Goal: Check status: Check status

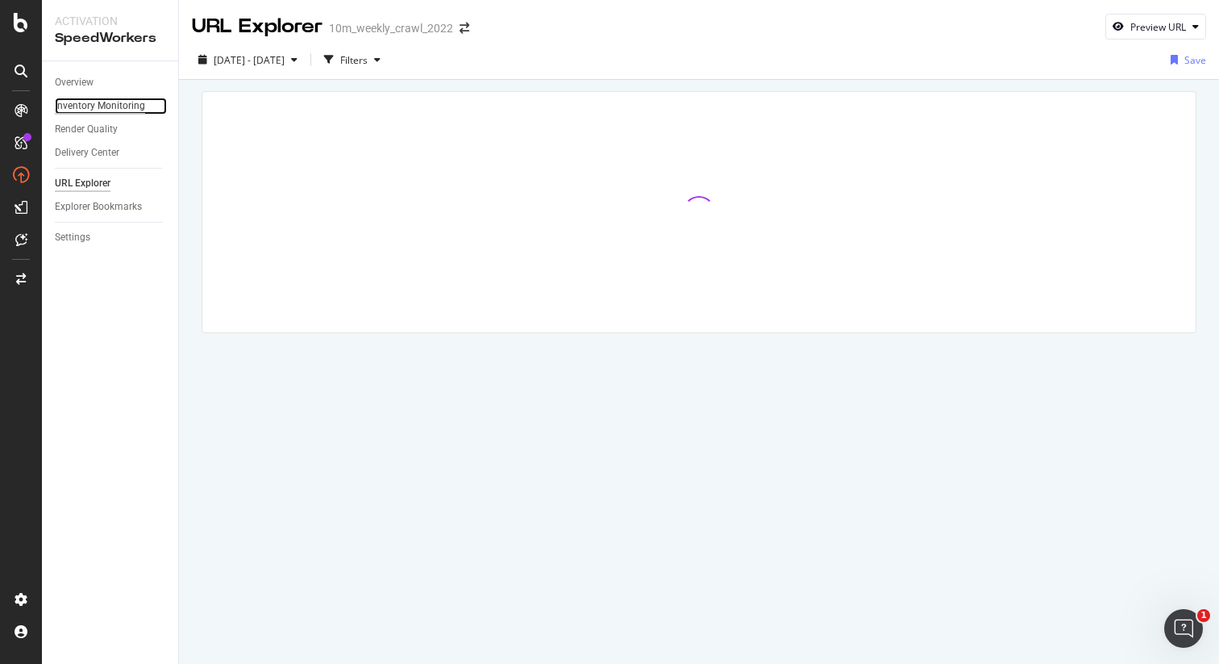
click at [105, 104] on div "Inventory Monitoring" at bounding box center [100, 106] width 90 height 17
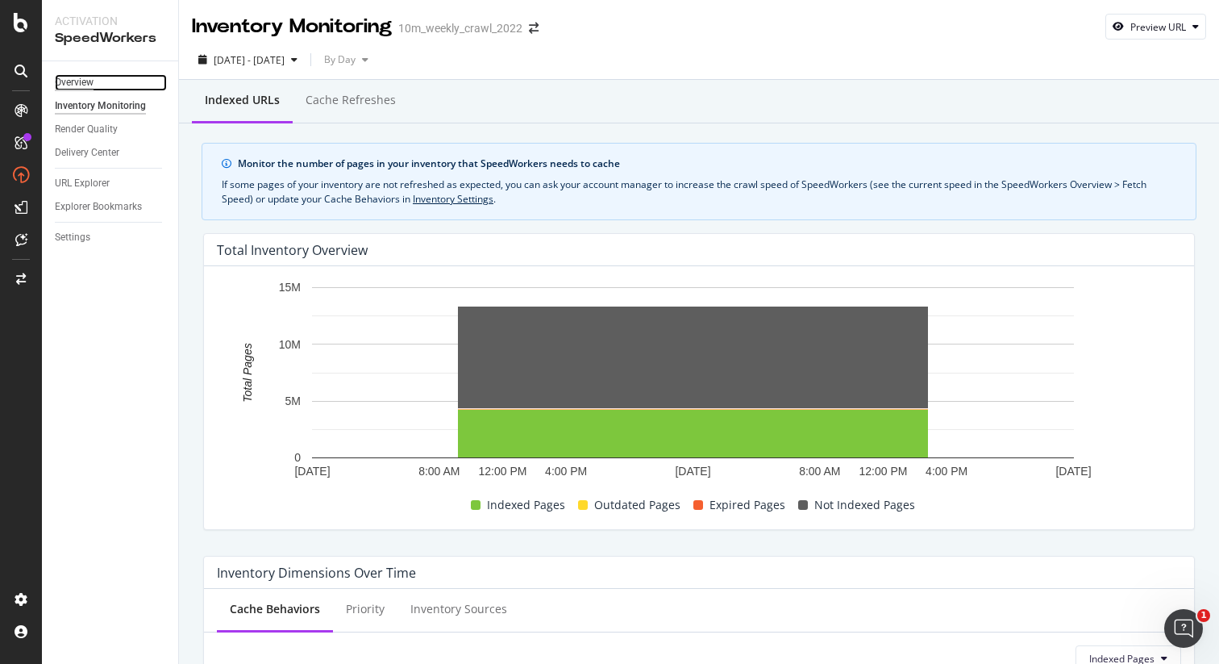
click at [91, 77] on div "Overview" at bounding box center [74, 82] width 39 height 17
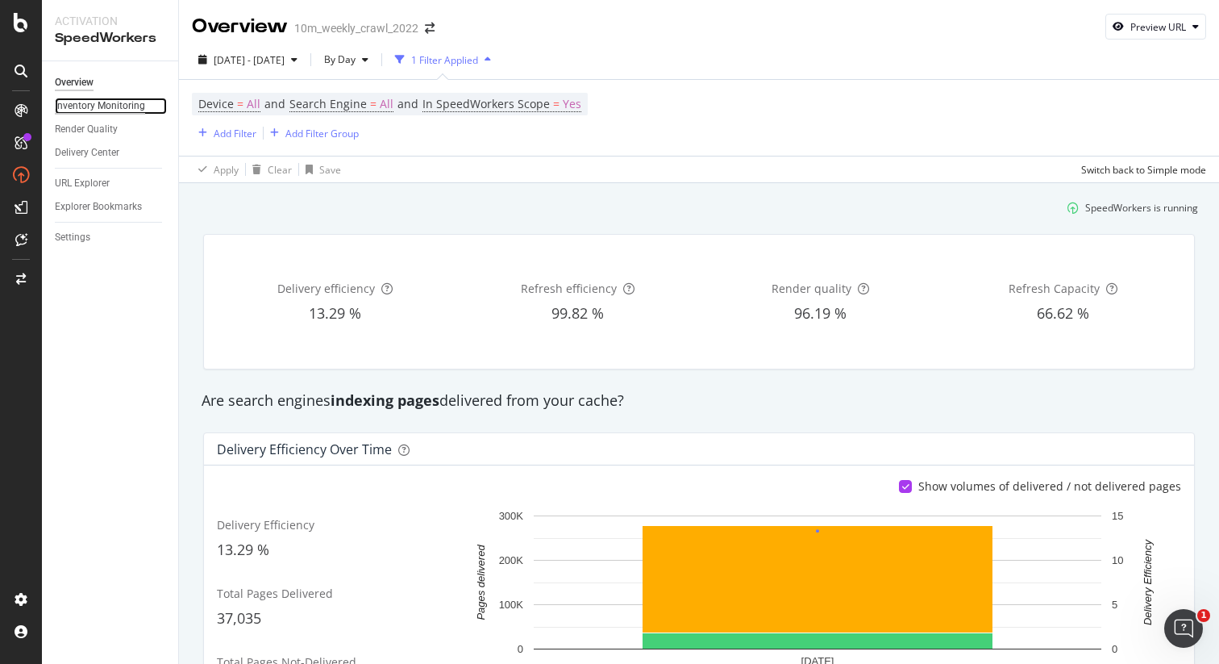
click at [135, 110] on div "Inventory Monitoring" at bounding box center [100, 106] width 90 height 17
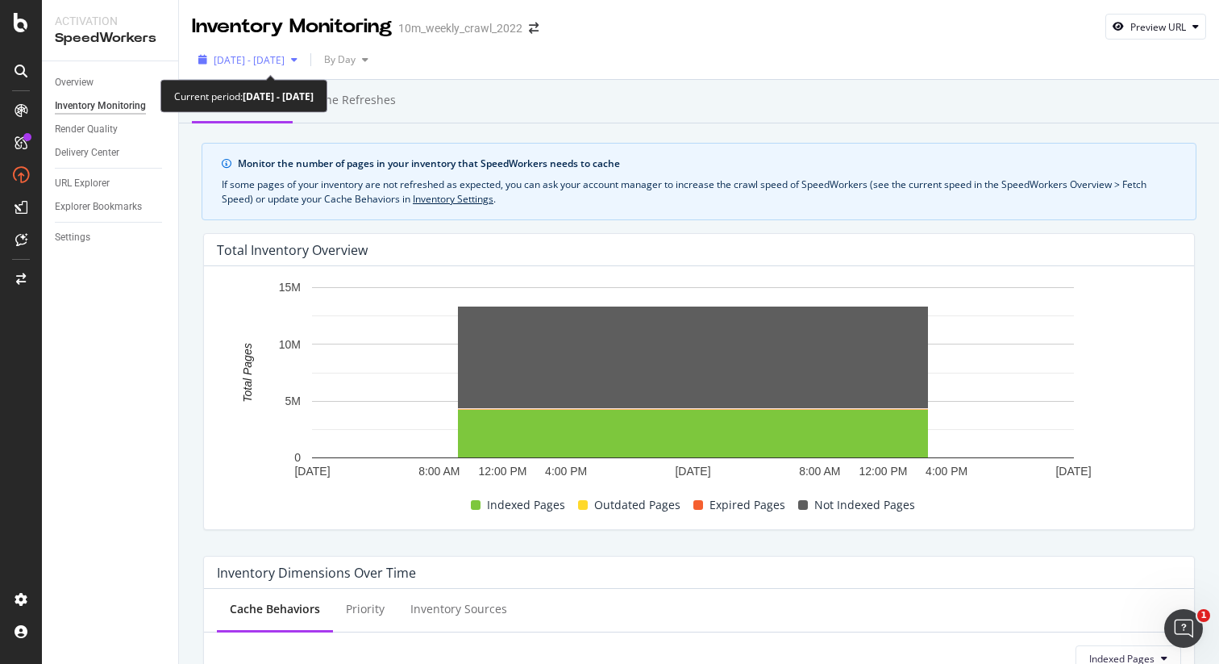
click at [253, 63] on span "[DATE] - [DATE]" at bounding box center [249, 60] width 71 height 14
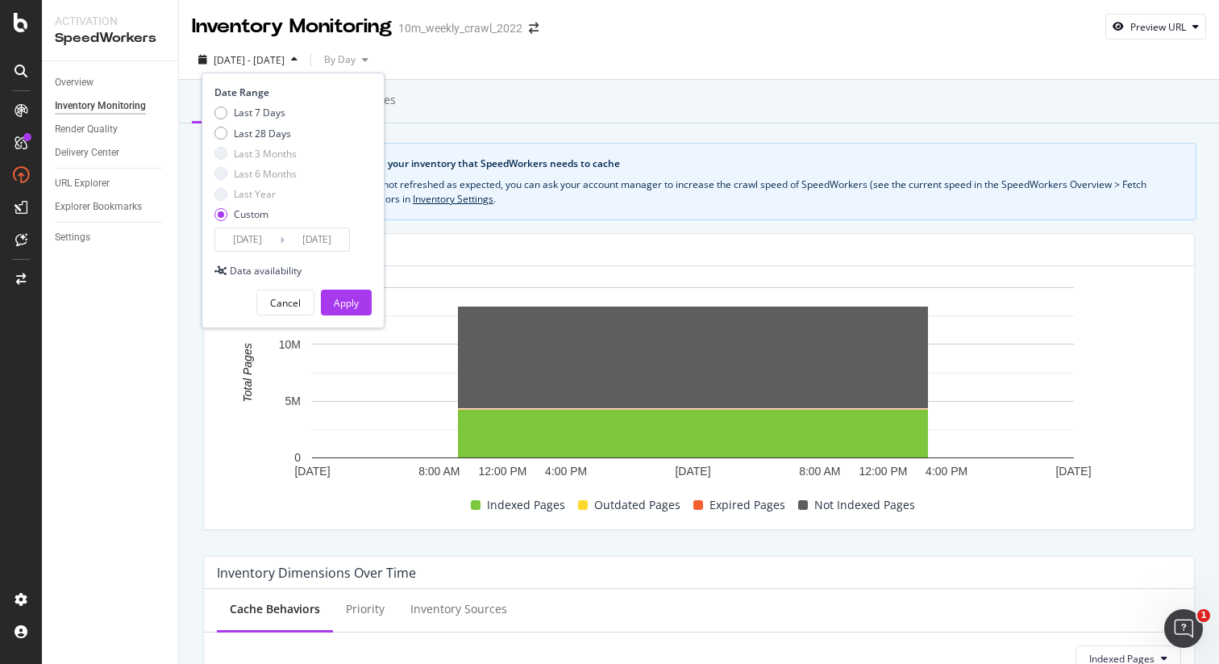
click at [234, 233] on input "[DATE]" at bounding box center [247, 239] width 65 height 23
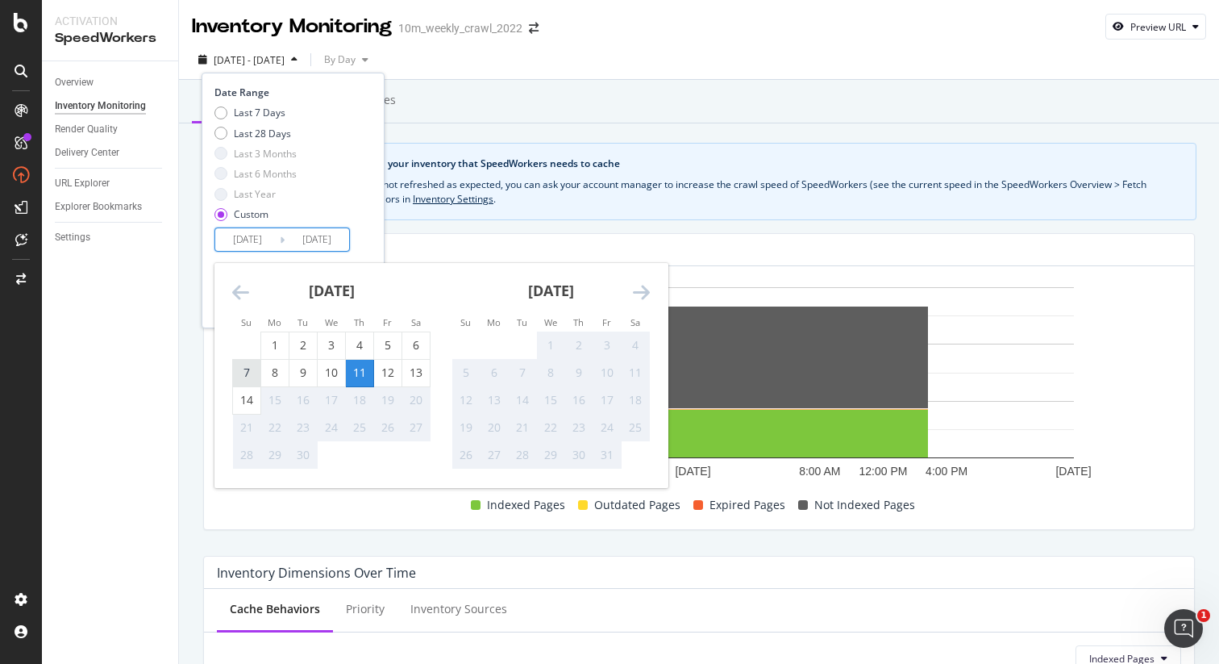
click at [244, 370] on div "7" at bounding box center [246, 372] width 27 height 16
type input "[DATE]"
click at [422, 371] on div "13" at bounding box center [415, 372] width 27 height 16
type input "[DATE]"
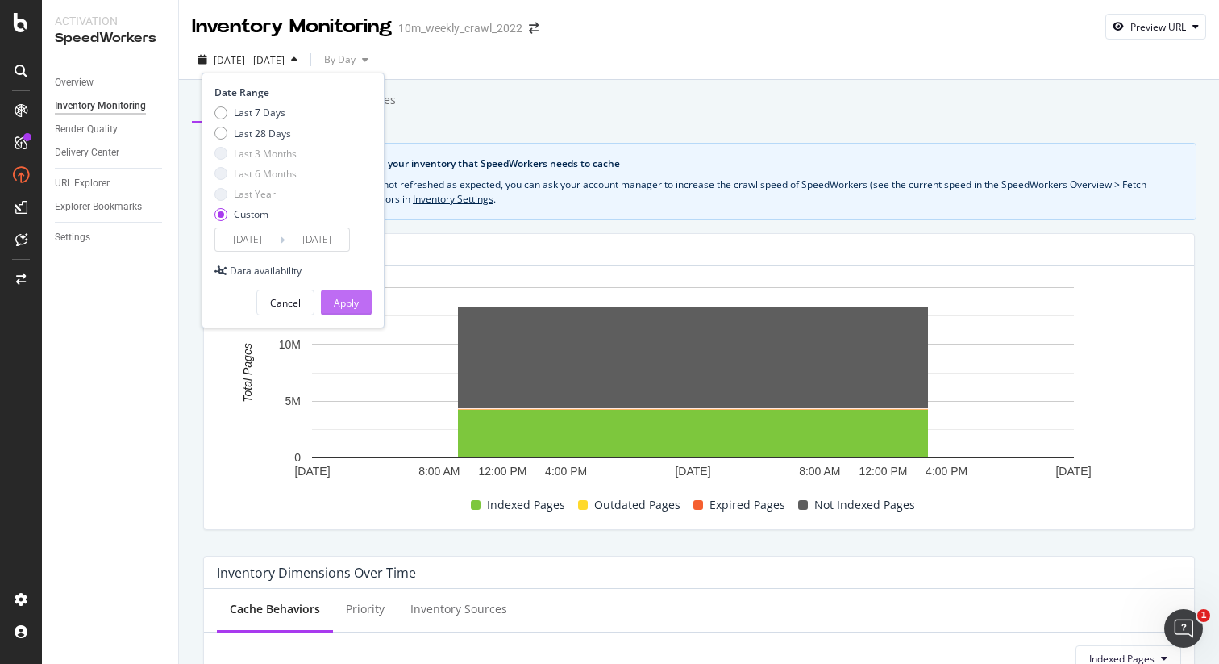
click at [351, 308] on div "Apply" at bounding box center [346, 303] width 25 height 14
